Goal: Obtain resource: Obtain resource

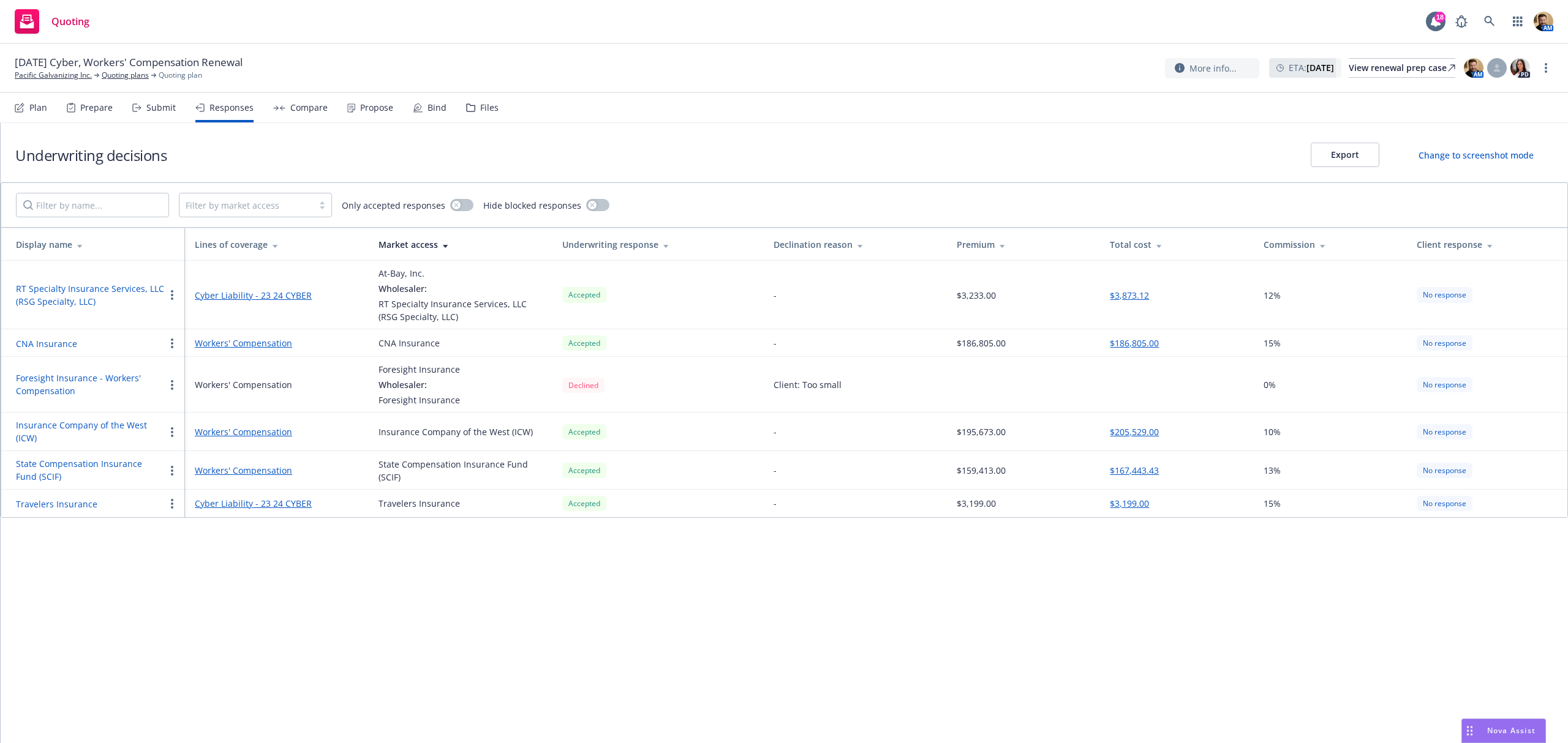
click at [484, 103] on div "Files" at bounding box center [489, 108] width 19 height 10
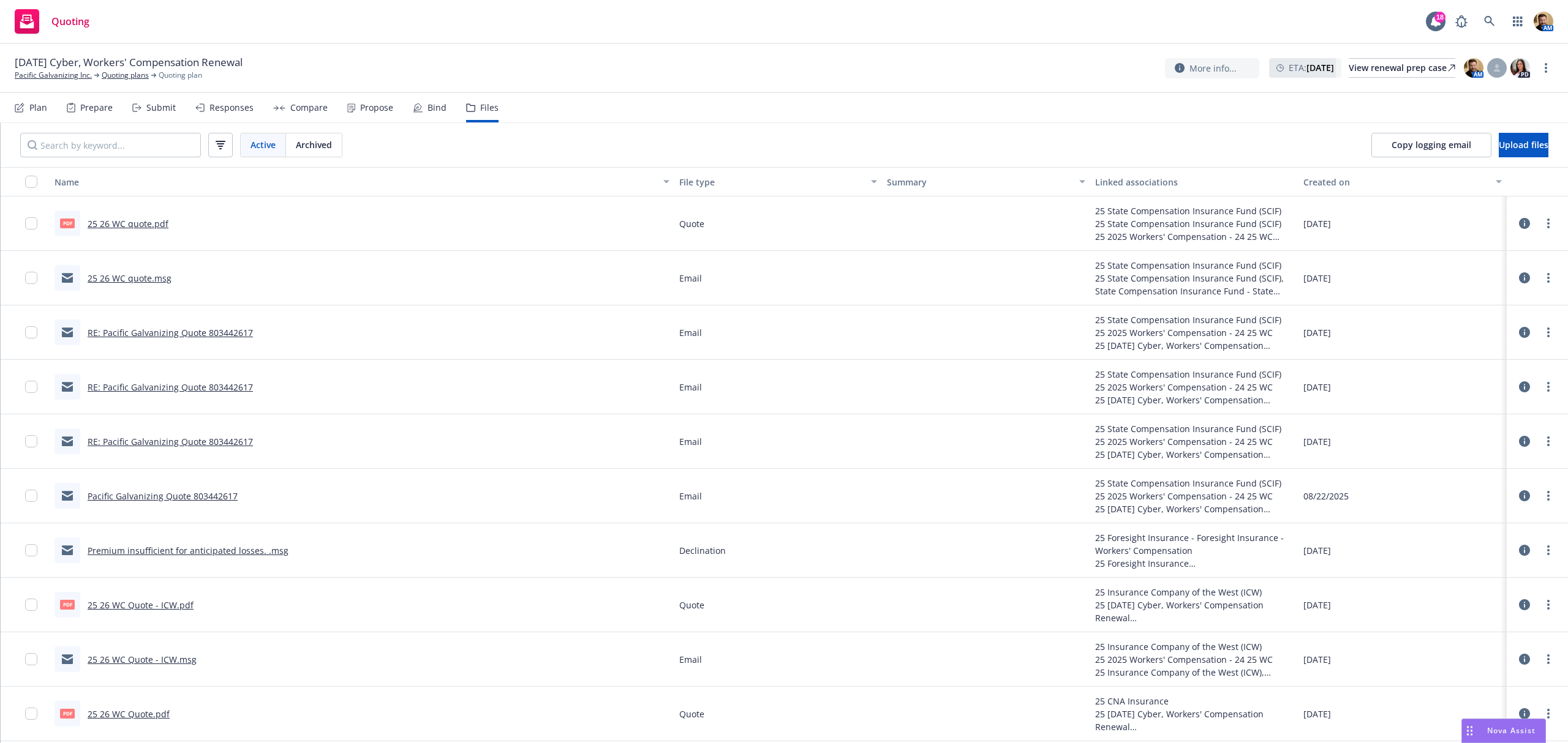
click at [679, 180] on div "File type" at bounding box center [771, 182] width 185 height 13
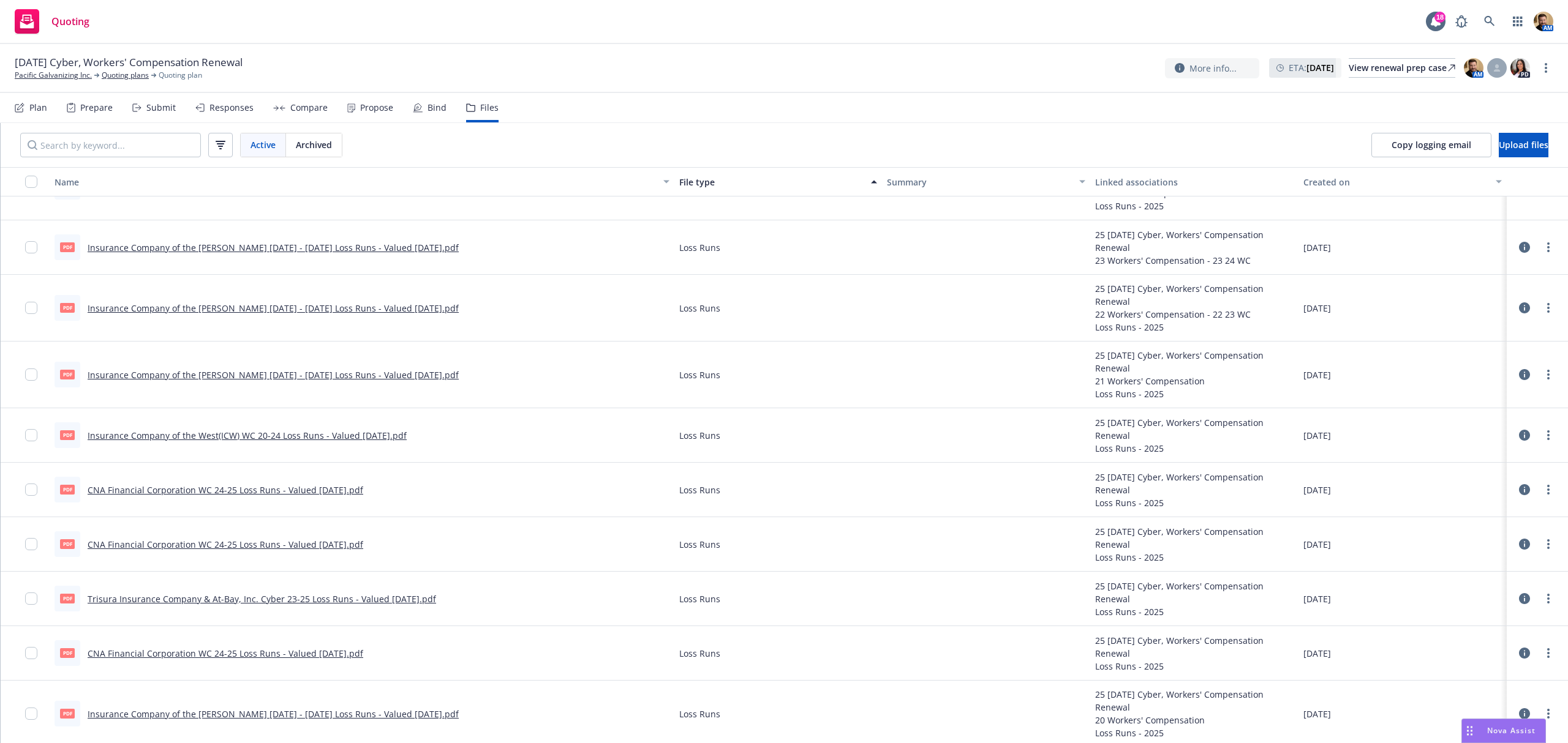
scroll to position [1550, 0]
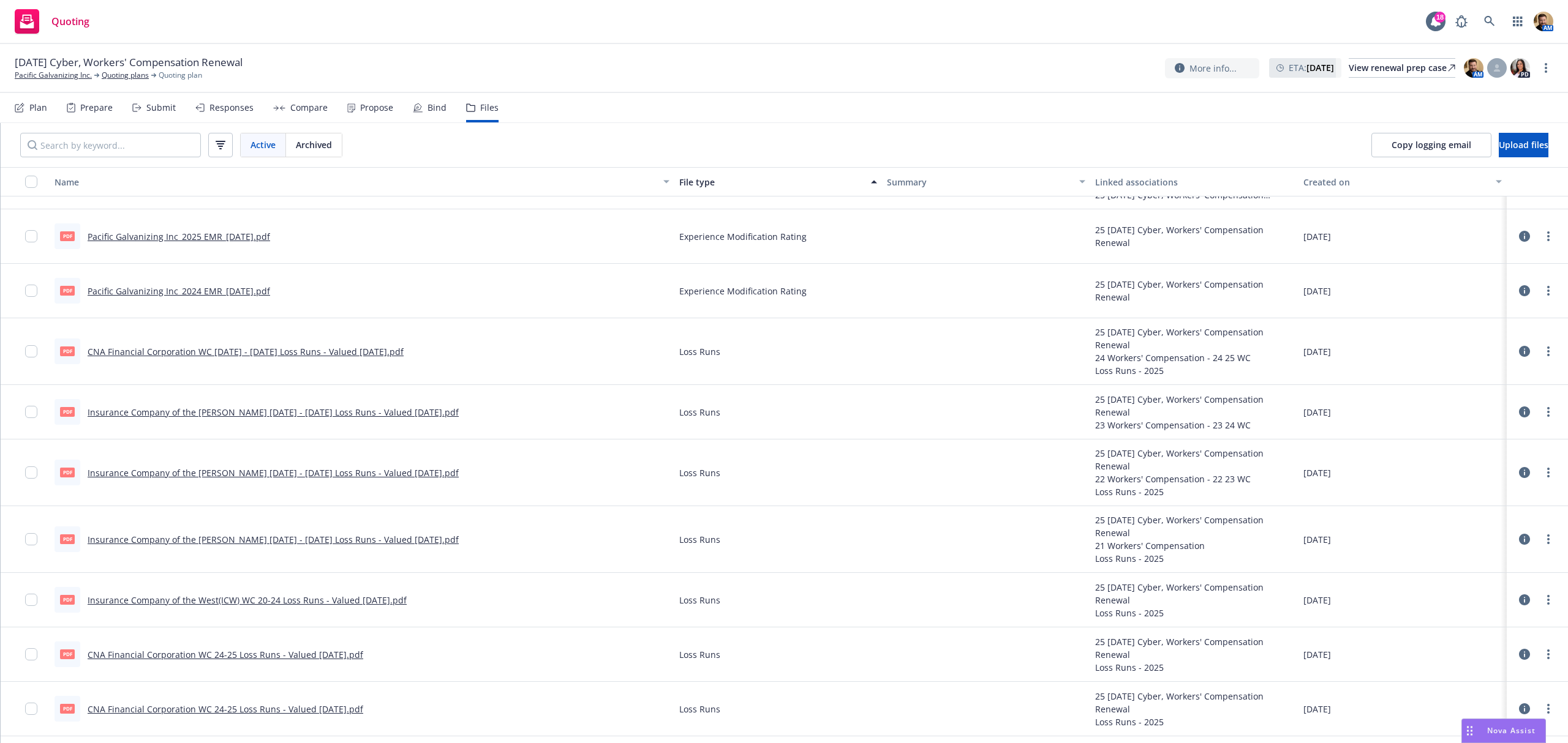
click at [216, 346] on link "CNA Financial Corporation WC [DATE] - [DATE] Loss Runs - Valued [DATE].pdf" at bounding box center [245, 352] width 316 height 12
